Goal: Task Accomplishment & Management: Manage account settings

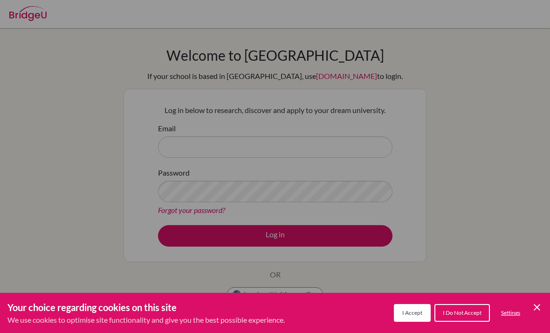
click at [412, 305] on button "I Accept" at bounding box center [412, 313] width 37 height 18
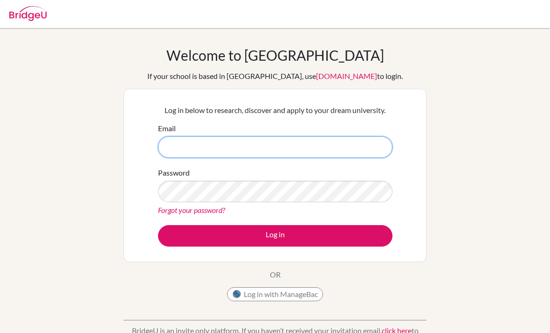
click at [343, 153] on input "Email" at bounding box center [275, 146] width 235 height 21
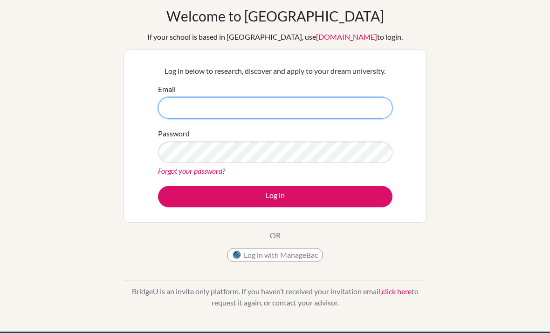
scroll to position [39, 0]
type input "H"
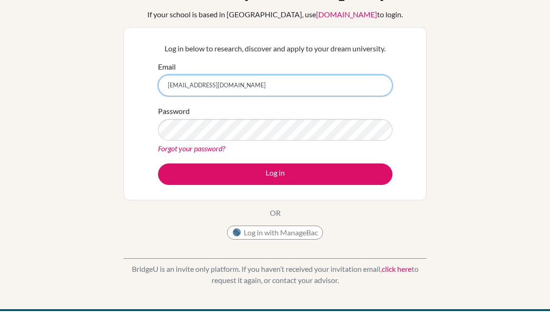
type input "hssbunjulinne@gmail.com"
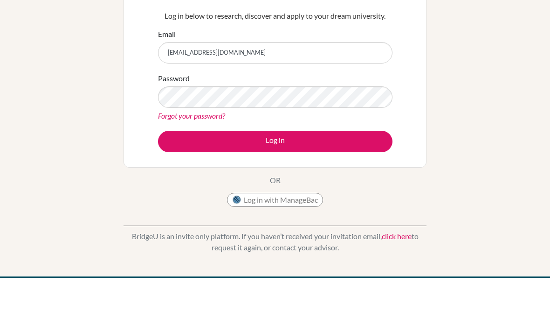
click at [346, 186] on button "Log in" at bounding box center [275, 196] width 235 height 21
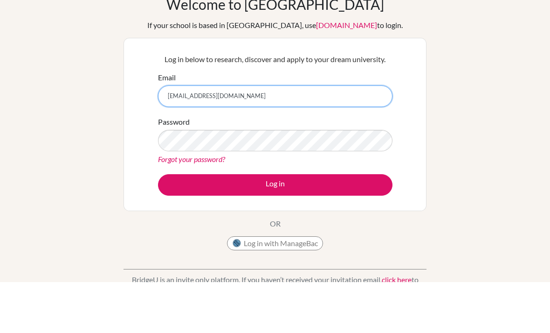
click at [271, 136] on input "[EMAIL_ADDRESS][DOMAIN_NAME]" at bounding box center [275, 146] width 235 height 21
click at [270, 136] on input "[EMAIL_ADDRESS][DOMAIN_NAME]" at bounding box center [275, 146] width 235 height 21
type input "[EMAIL_ADDRESS][DOMAIN_NAME]"
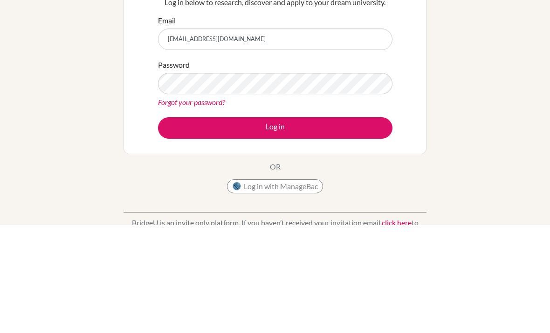
click at [334, 225] on button "Log in" at bounding box center [275, 235] width 235 height 21
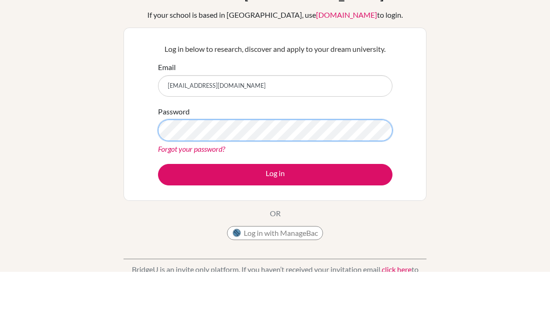
click at [275, 225] on button "Log in" at bounding box center [275, 235] width 235 height 21
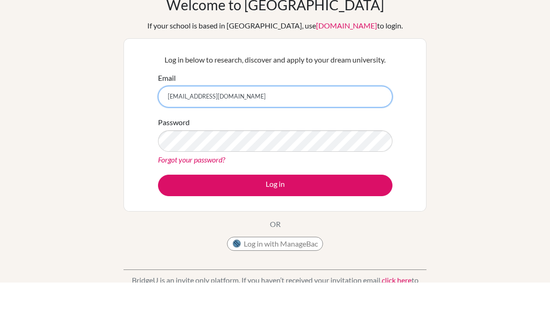
click at [359, 136] on input "hasbunjulinne@gmail.com" at bounding box center [275, 146] width 235 height 21
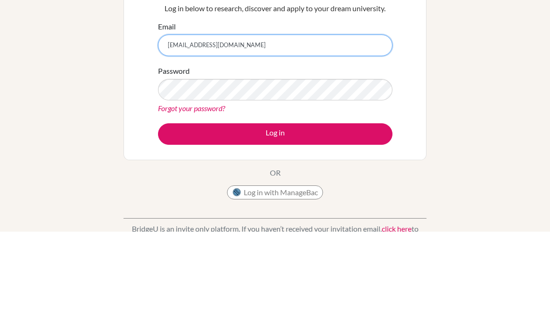
click at [218, 136] on input "hasbunjulinne@gmail.com" at bounding box center [275, 146] width 235 height 21
click at [217, 136] on input "hasbunjulinne@gmail.com" at bounding box center [275, 146] width 235 height 21
type input "[EMAIL_ADDRESS][PERSON_NAME][DOMAIN_NAME]"
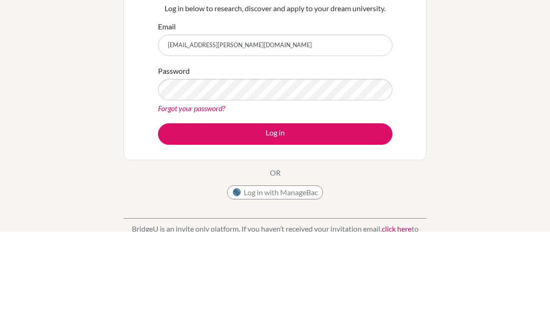
click at [356, 225] on button "Log in" at bounding box center [275, 235] width 235 height 21
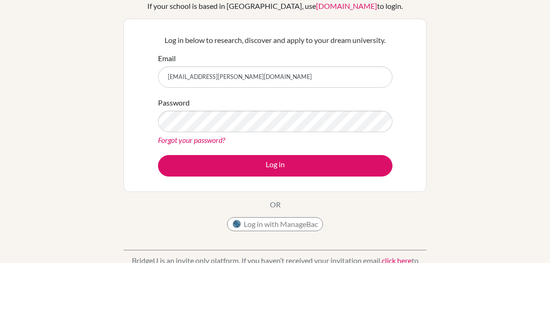
click at [336, 225] on button "Log in" at bounding box center [275, 235] width 235 height 21
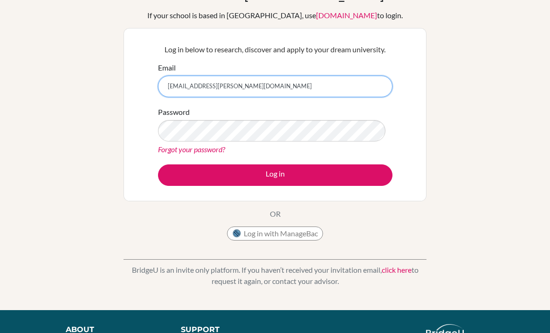
scroll to position [61, 0]
click at [253, 78] on input "[EMAIL_ADDRESS][PERSON_NAME][DOMAIN_NAME]" at bounding box center [275, 86] width 235 height 21
click at [252, 78] on input "[EMAIL_ADDRESS][PERSON_NAME][DOMAIN_NAME]" at bounding box center [275, 86] width 235 height 21
click at [255, 90] on input "[EMAIL_ADDRESS][PERSON_NAME][DOMAIN_NAME]" at bounding box center [275, 86] width 235 height 21
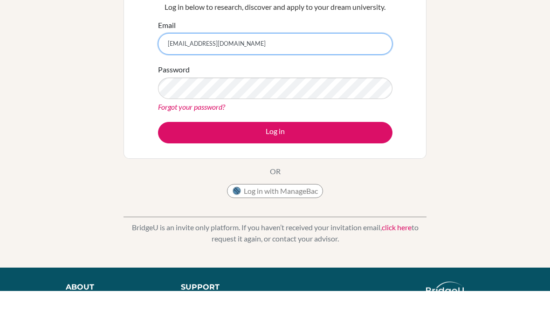
type input "[EMAIL_ADDRESS][DOMAIN_NAME]"
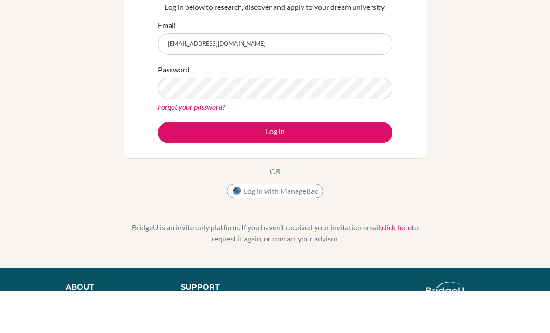
click at [352, 164] on button "Log in" at bounding box center [275, 174] width 235 height 21
